Goal: Task Accomplishment & Management: Manage account settings

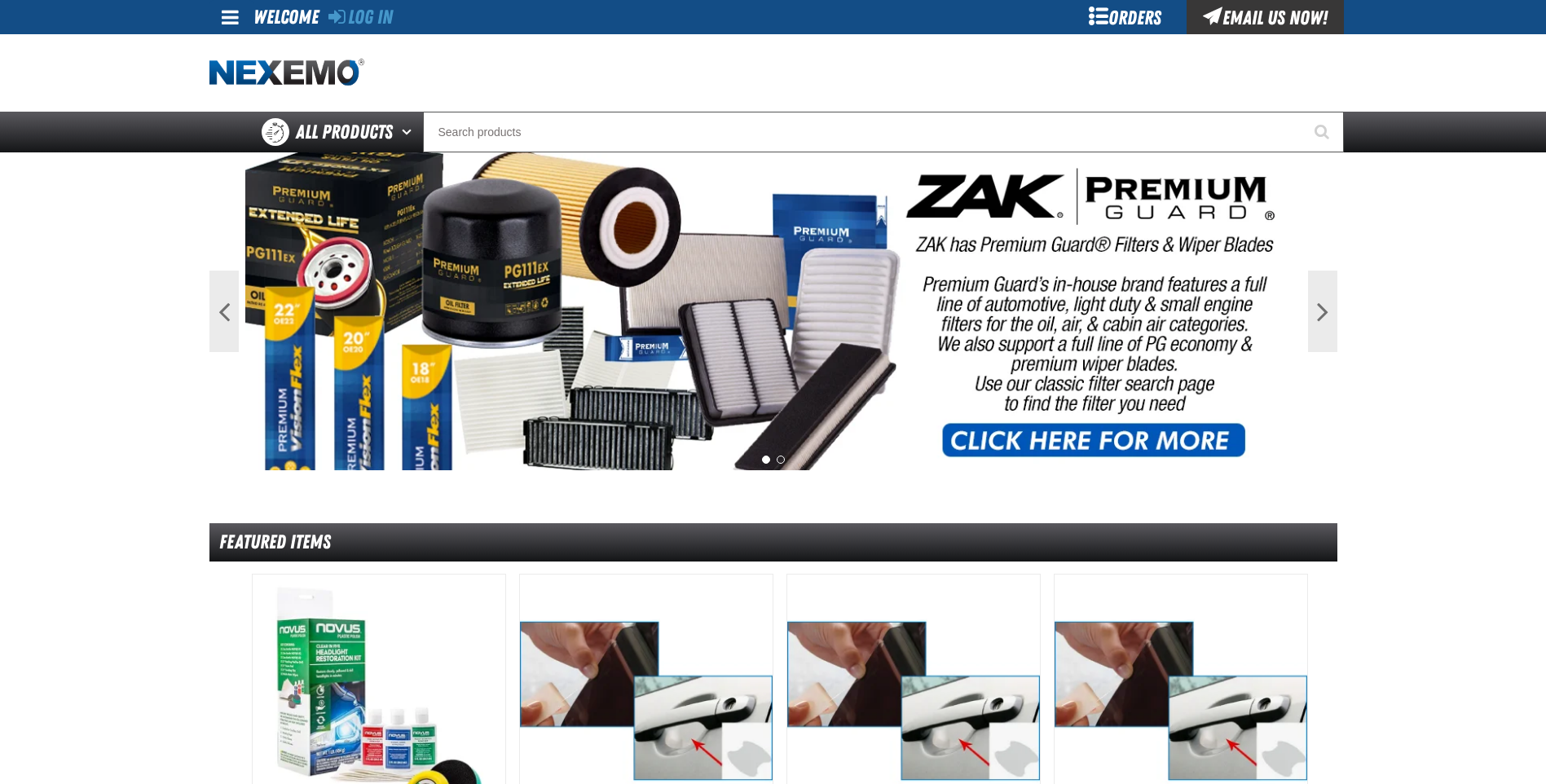
click at [1141, 15] on div "Orders" at bounding box center [1125, 17] width 123 height 34
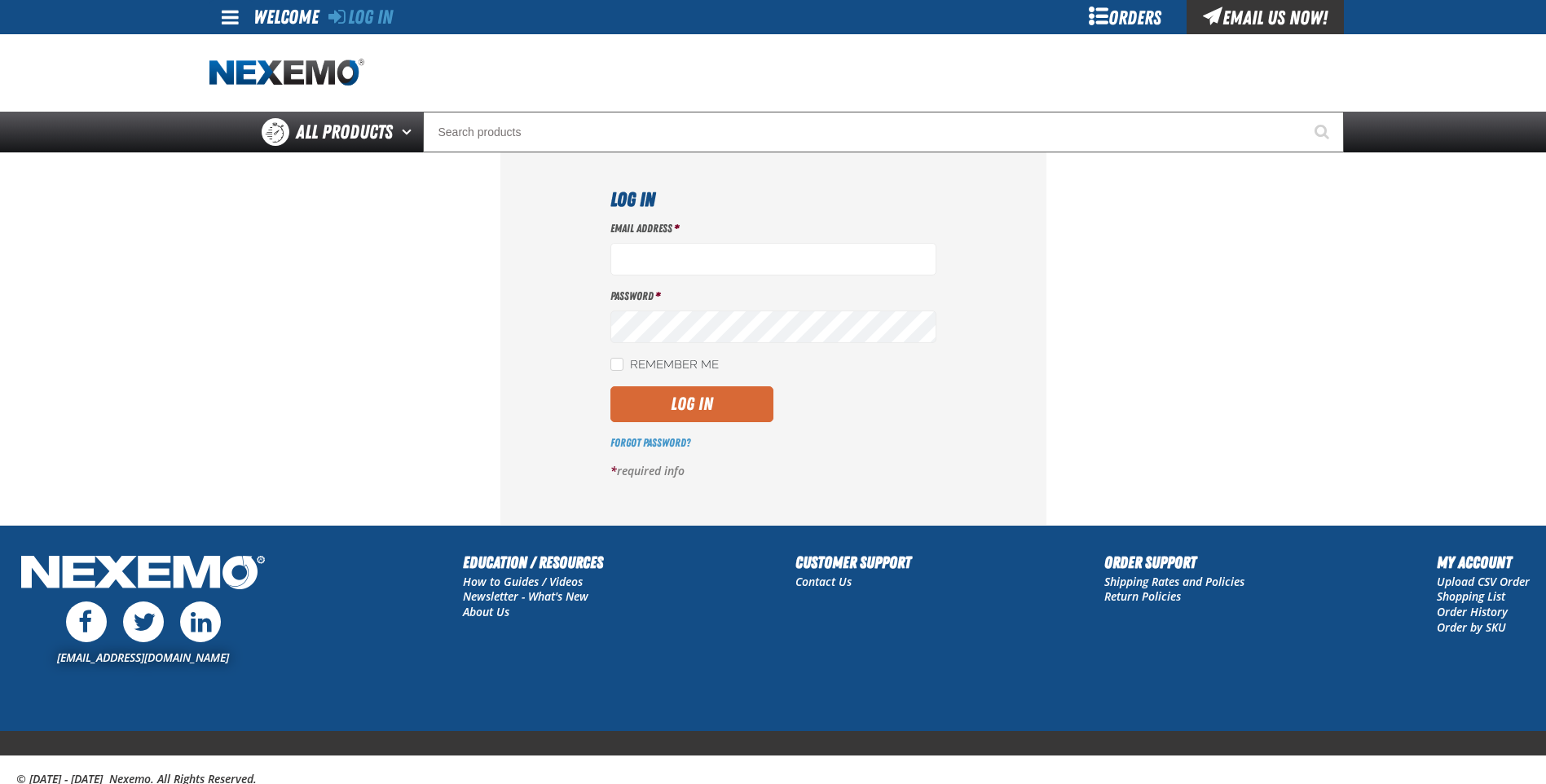
type input "[PERSON_NAME][EMAIL_ADDRESS][DOMAIN_NAME]"
click at [684, 406] on button "Log In" at bounding box center [692, 404] width 163 height 36
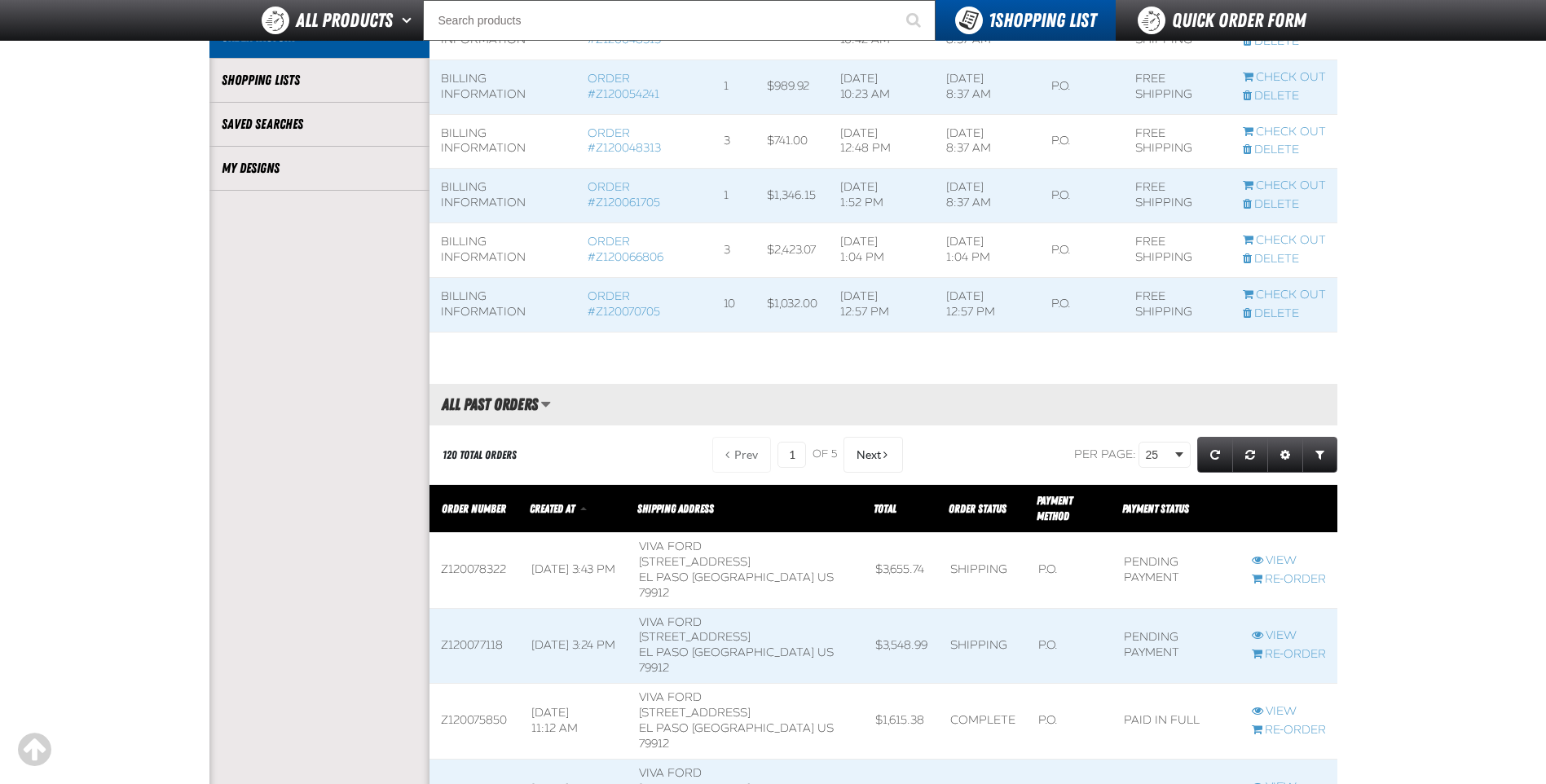
scroll to position [408, 0]
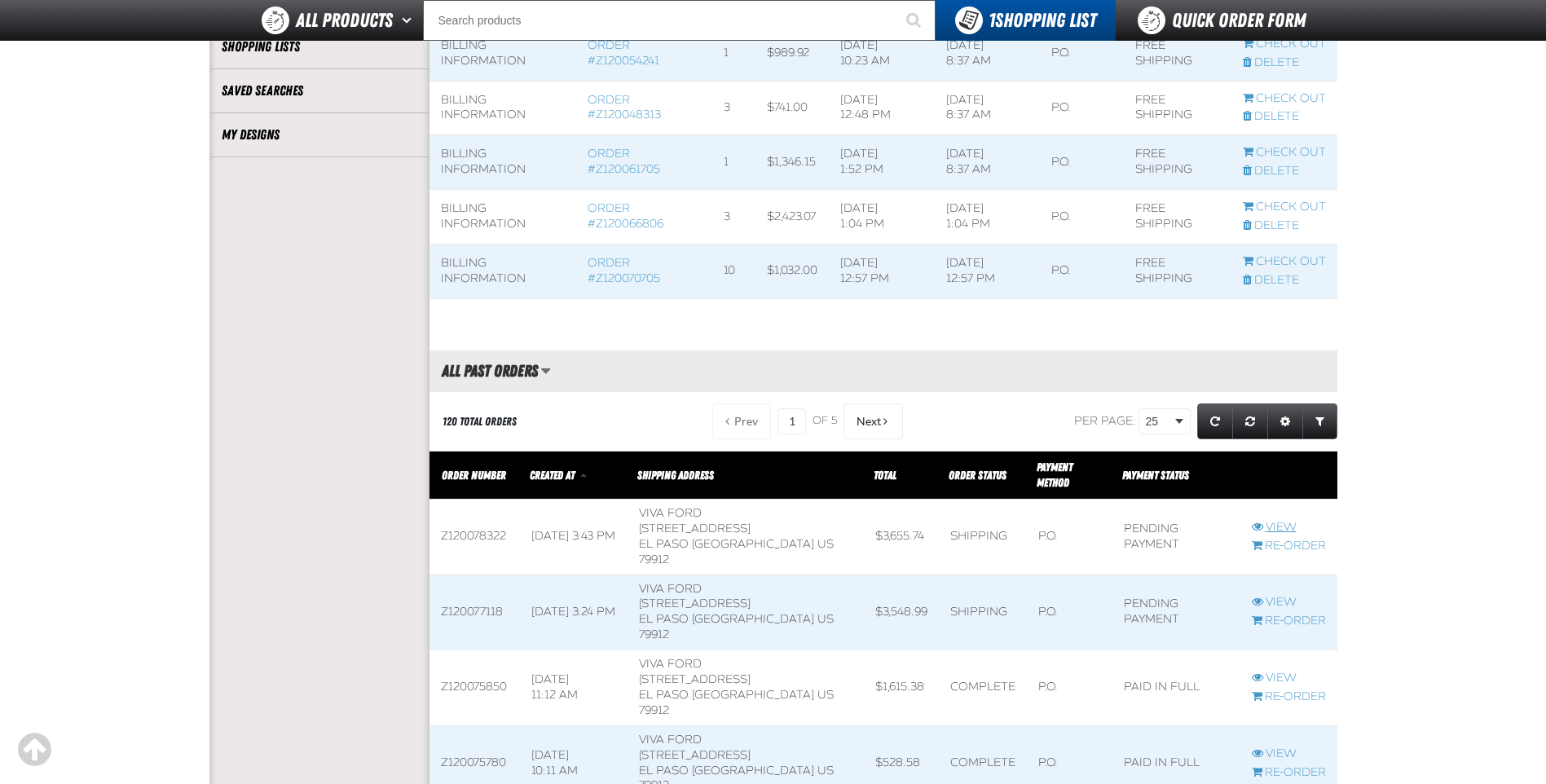
click at [1279, 519] on link "View" at bounding box center [1289, 527] width 75 height 16
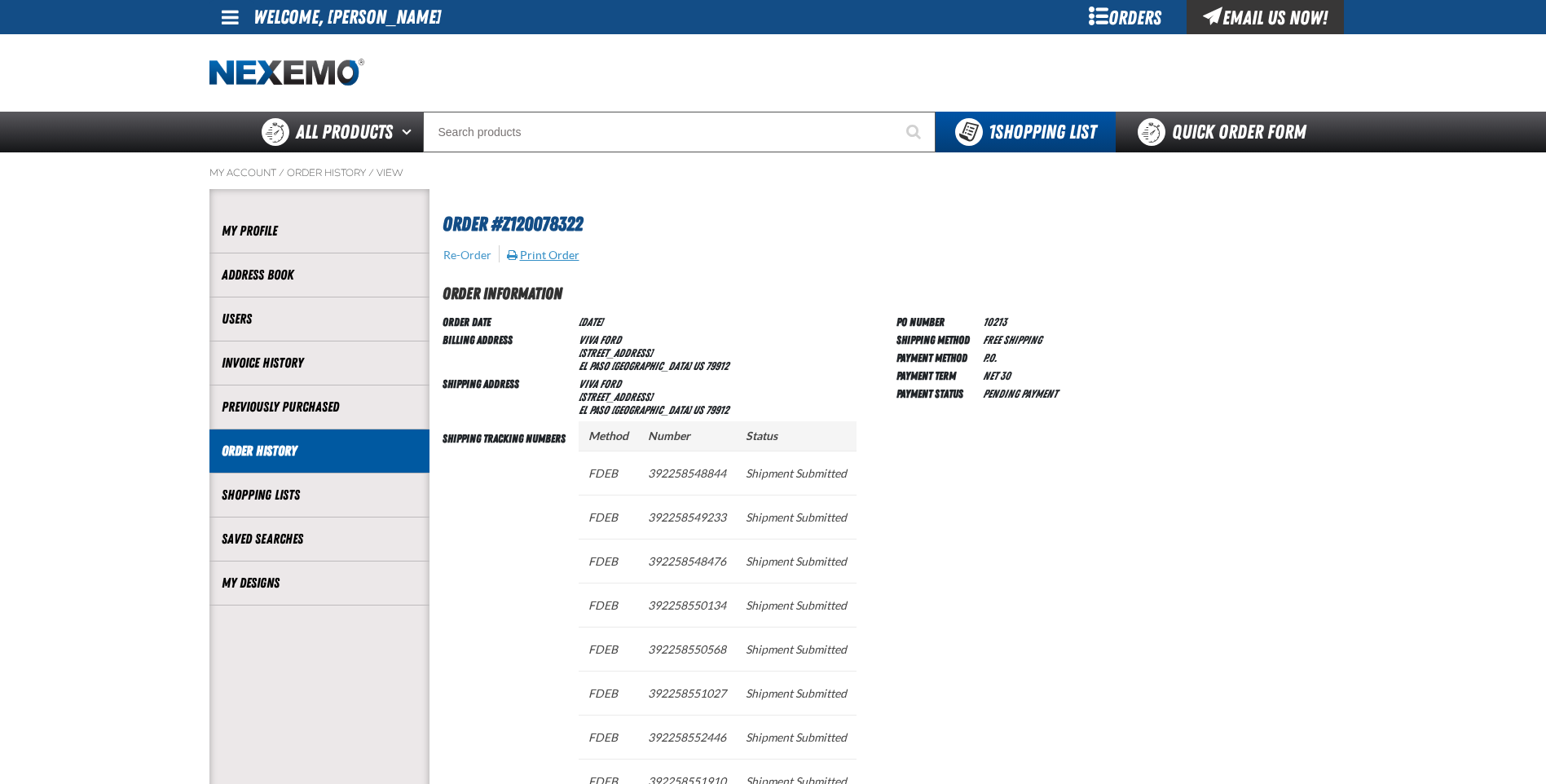
click at [552, 259] on button "Print Order" at bounding box center [543, 255] width 75 height 15
